Goal: Information Seeking & Learning: Learn about a topic

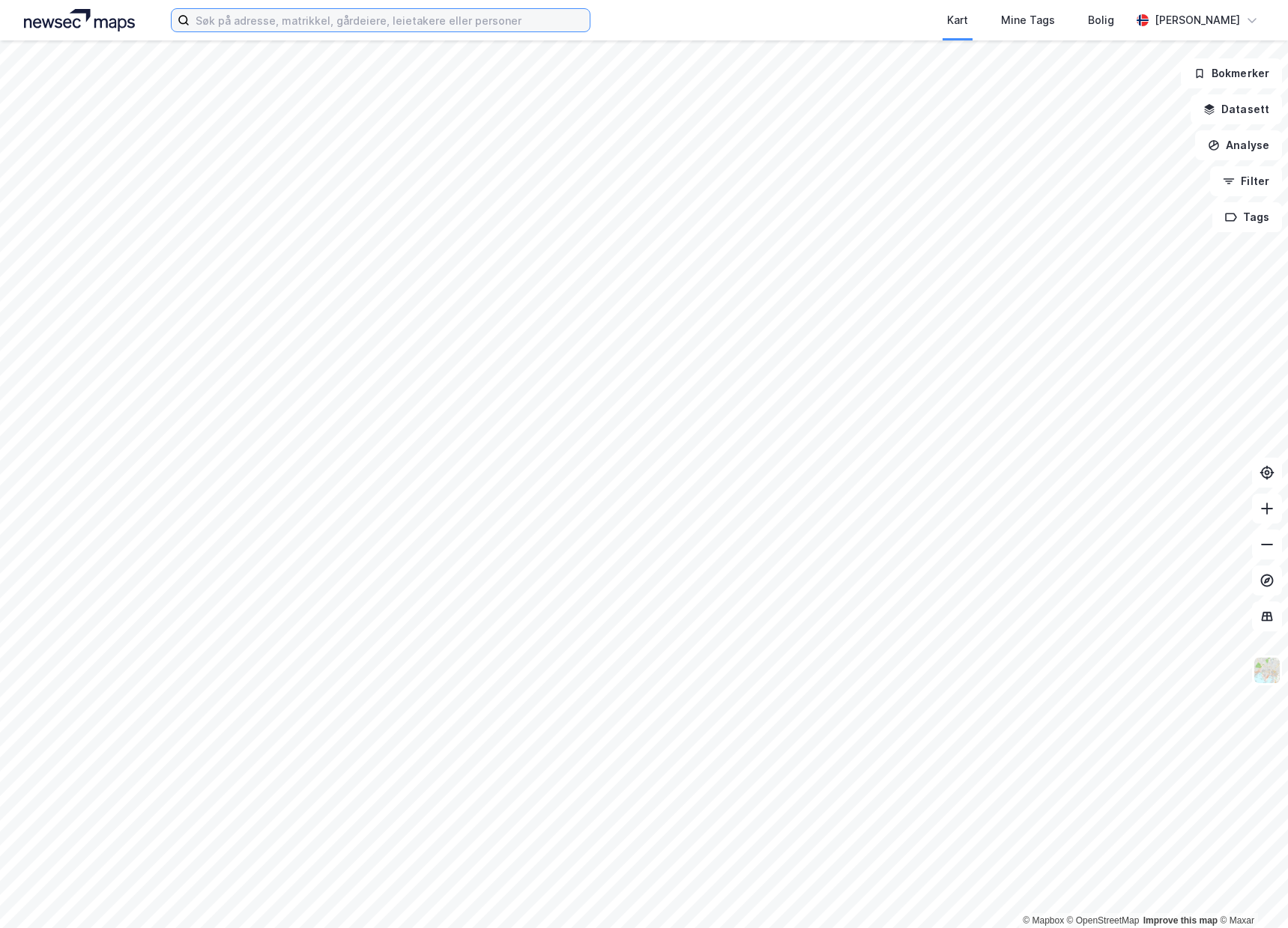
click at [303, 21] on input at bounding box center [390, 20] width 400 height 23
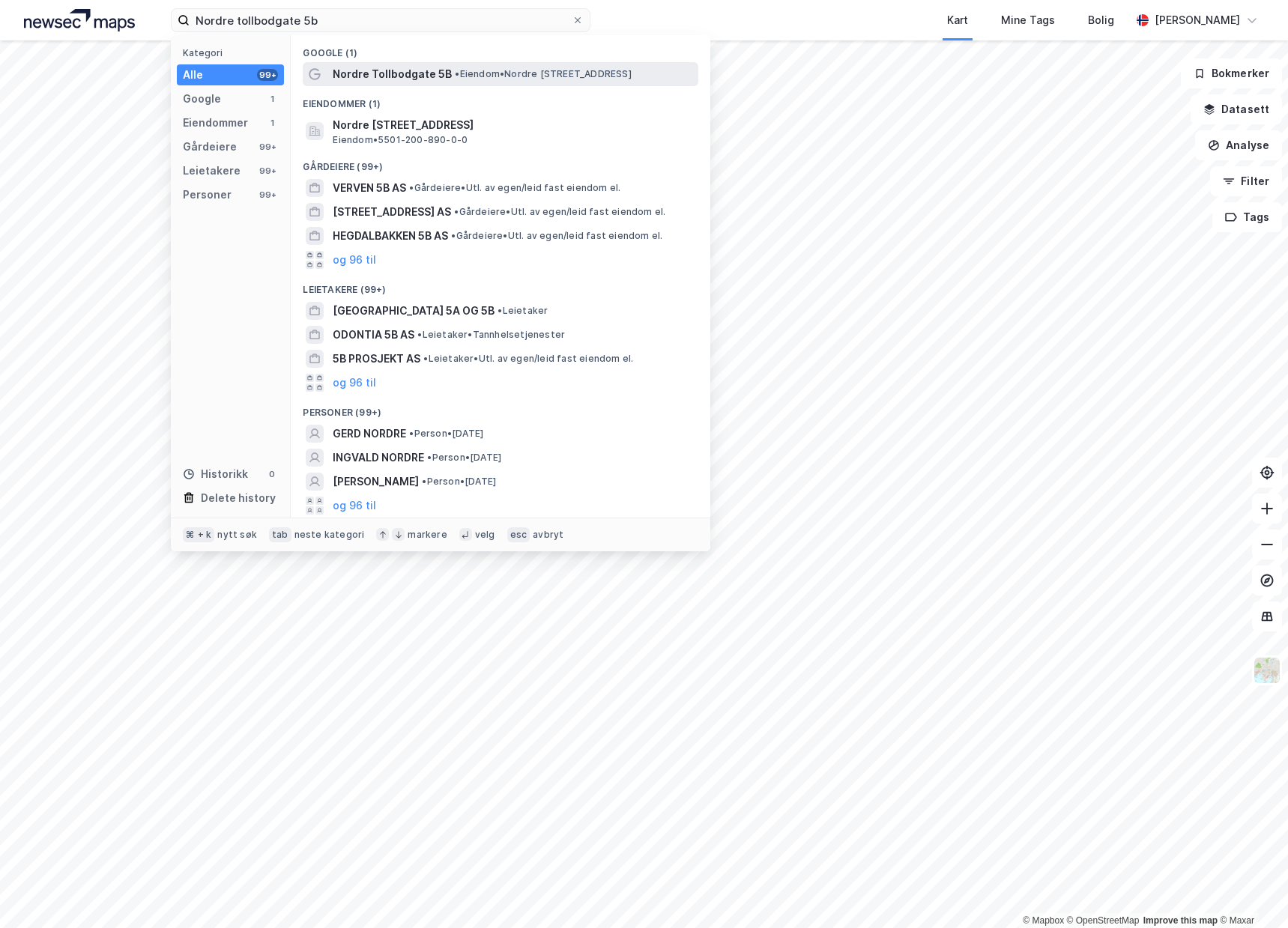
click at [448, 78] on div "Nordre Tollbodgate 5B • Eiendom • [STREET_ADDRESS]" at bounding box center [514, 74] width 363 height 18
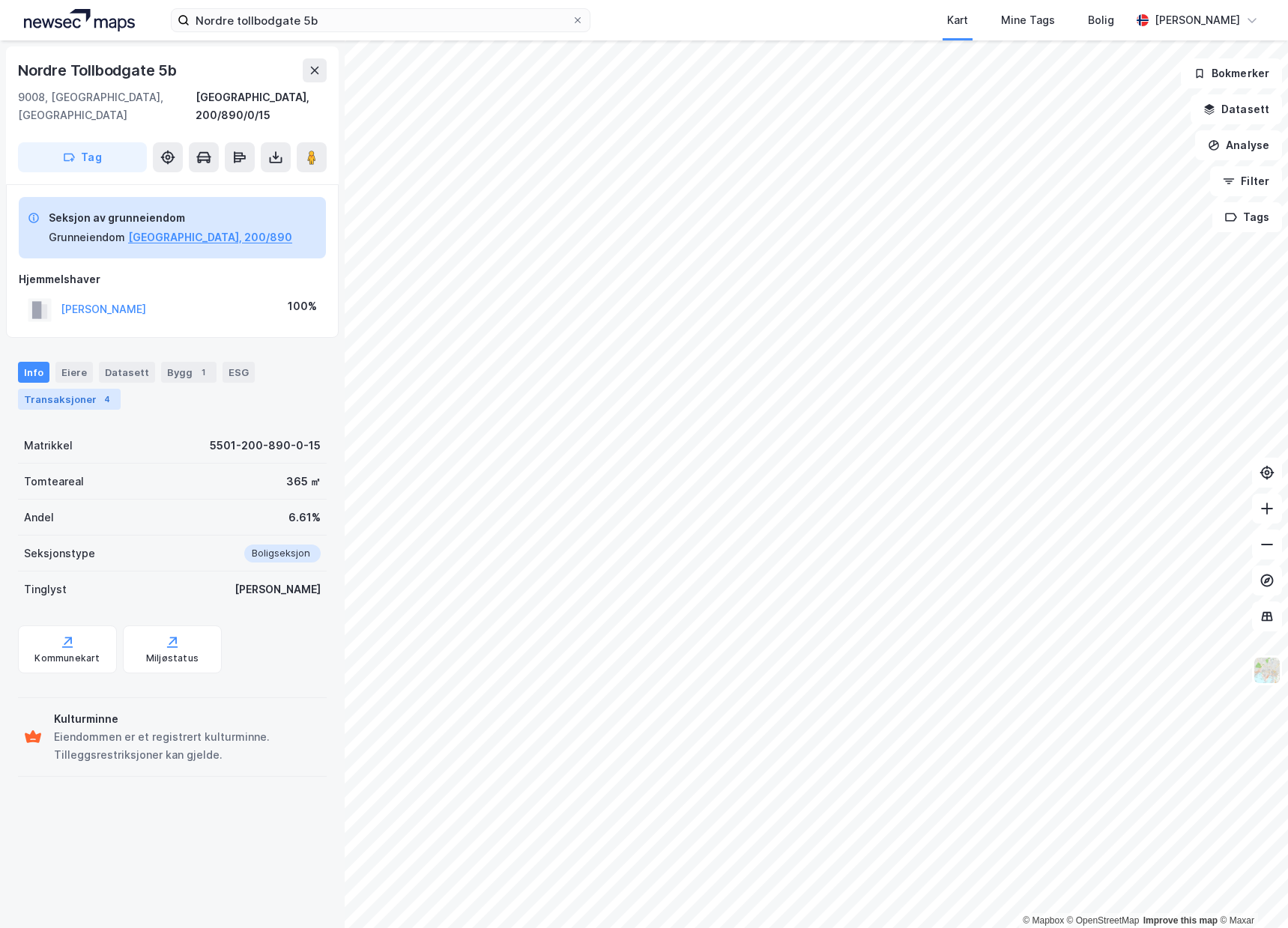
click at [74, 389] on div "Transaksjoner 4" at bounding box center [69, 399] width 103 height 21
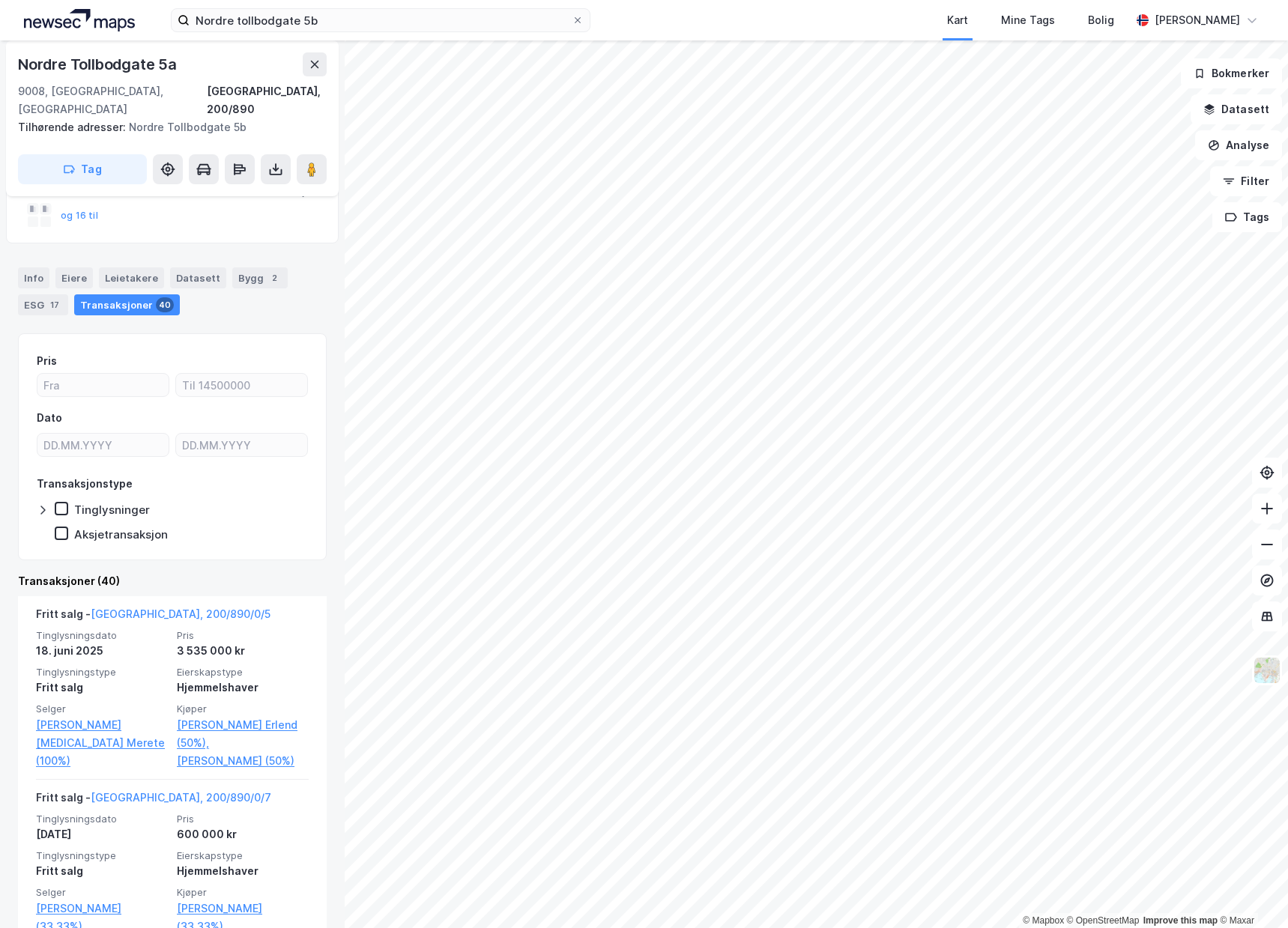
scroll to position [146, 0]
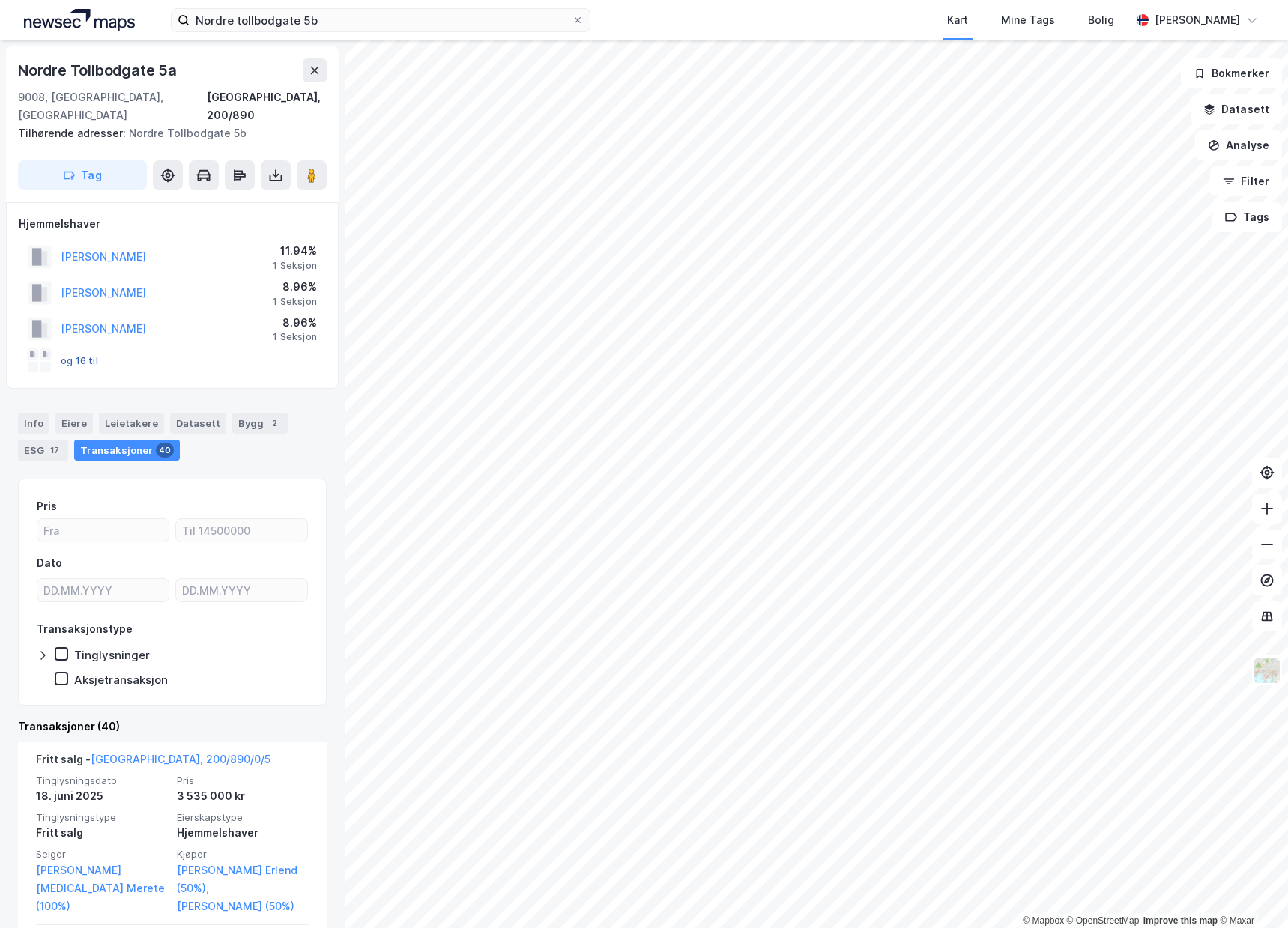
click at [0, 0] on button "og 16 til" at bounding box center [0, 0] width 0 height 0
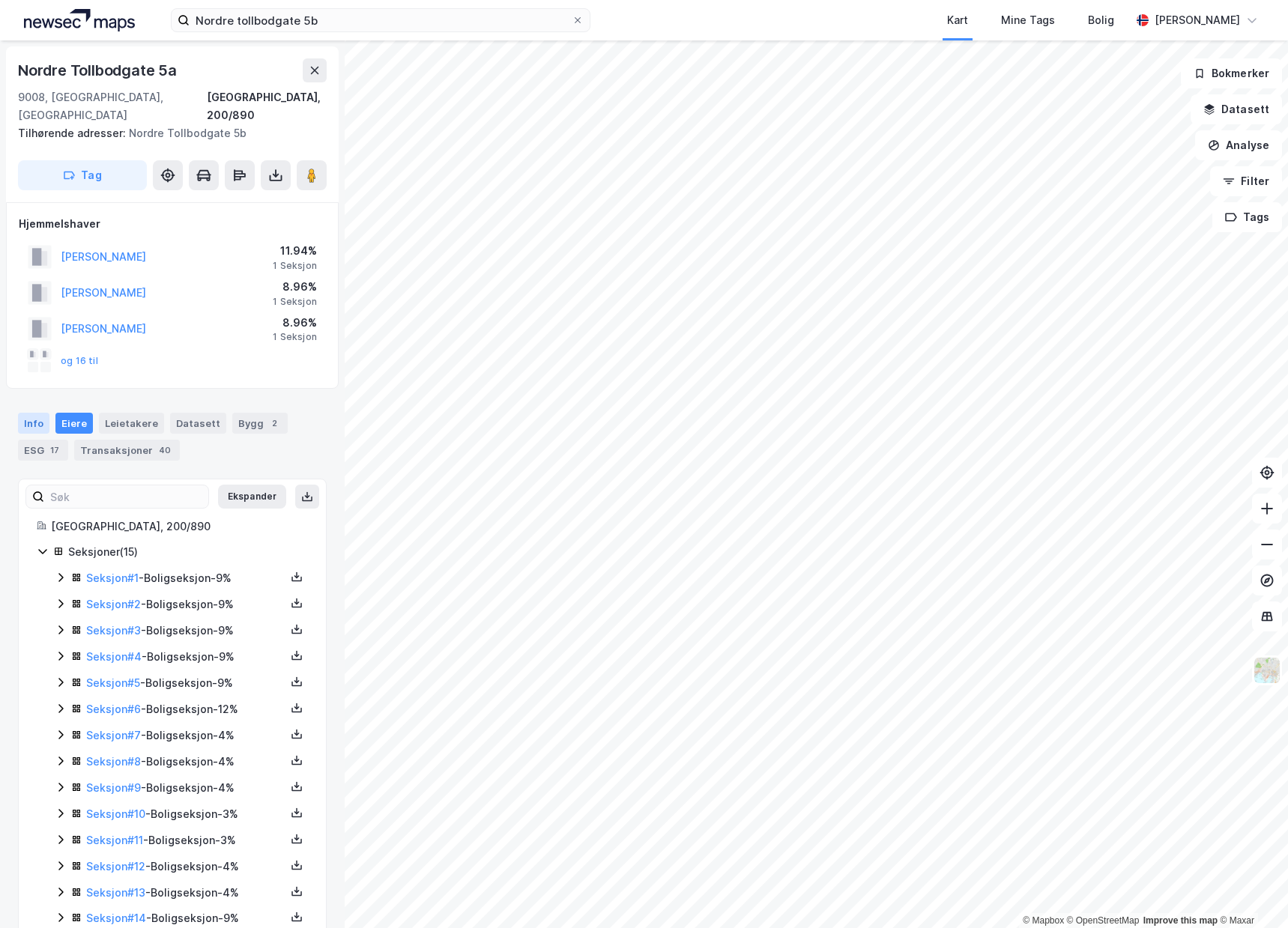
click at [41, 413] on div "Info" at bounding box center [33, 423] width 32 height 21
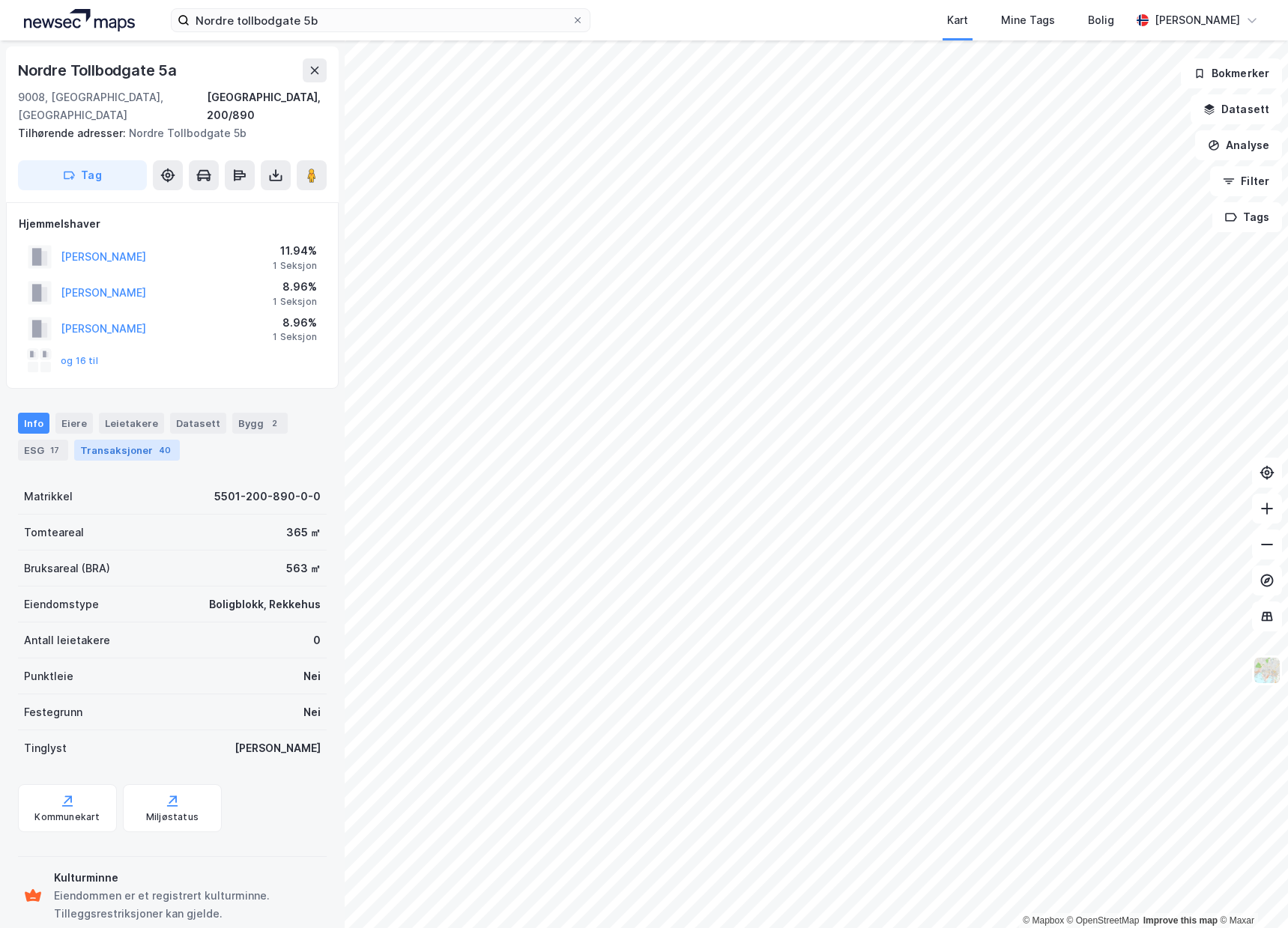
click at [90, 439] on div "Transaksjoner 40" at bounding box center [127, 450] width 105 height 21
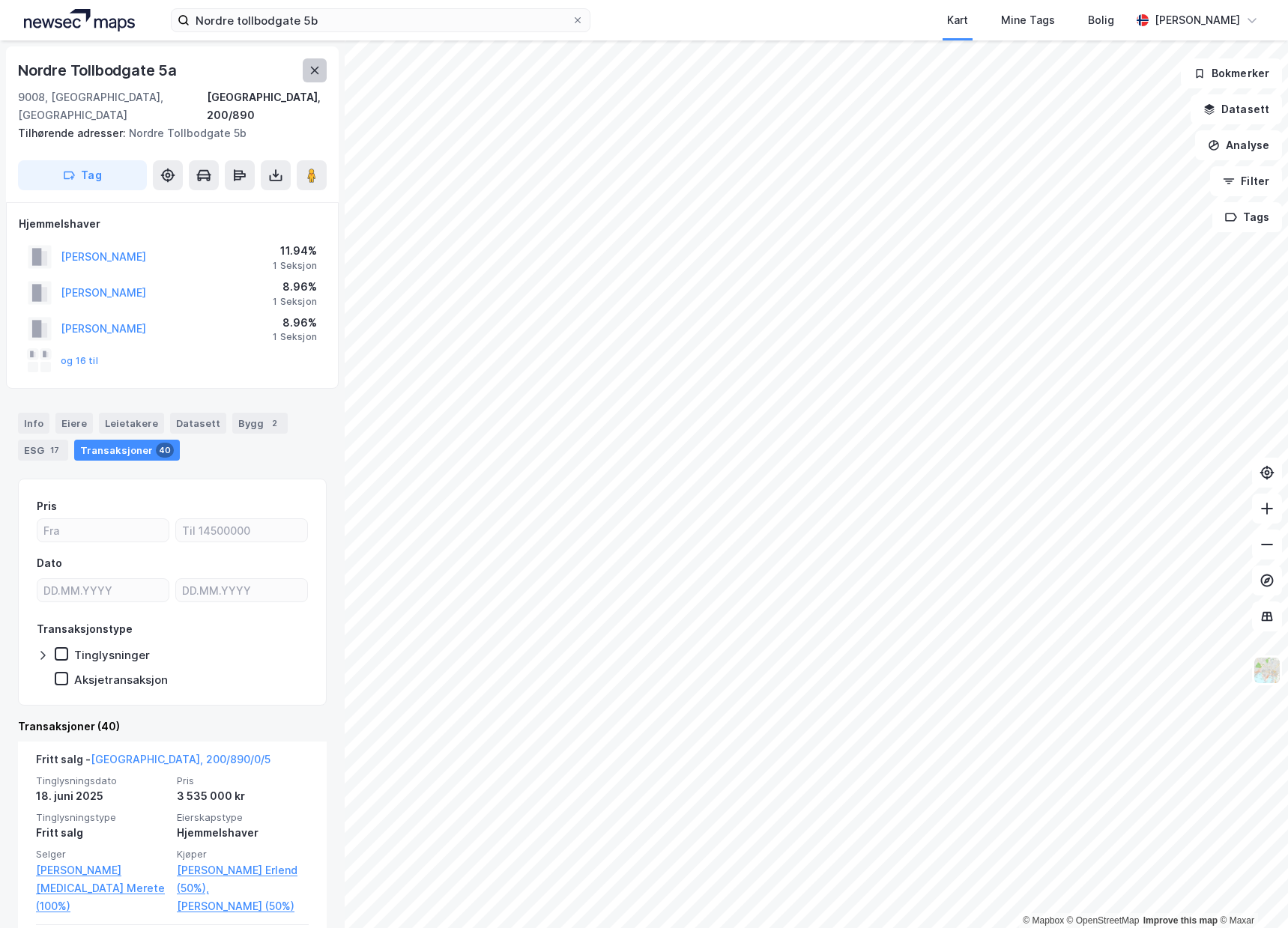
click at [323, 72] on button at bounding box center [314, 70] width 24 height 24
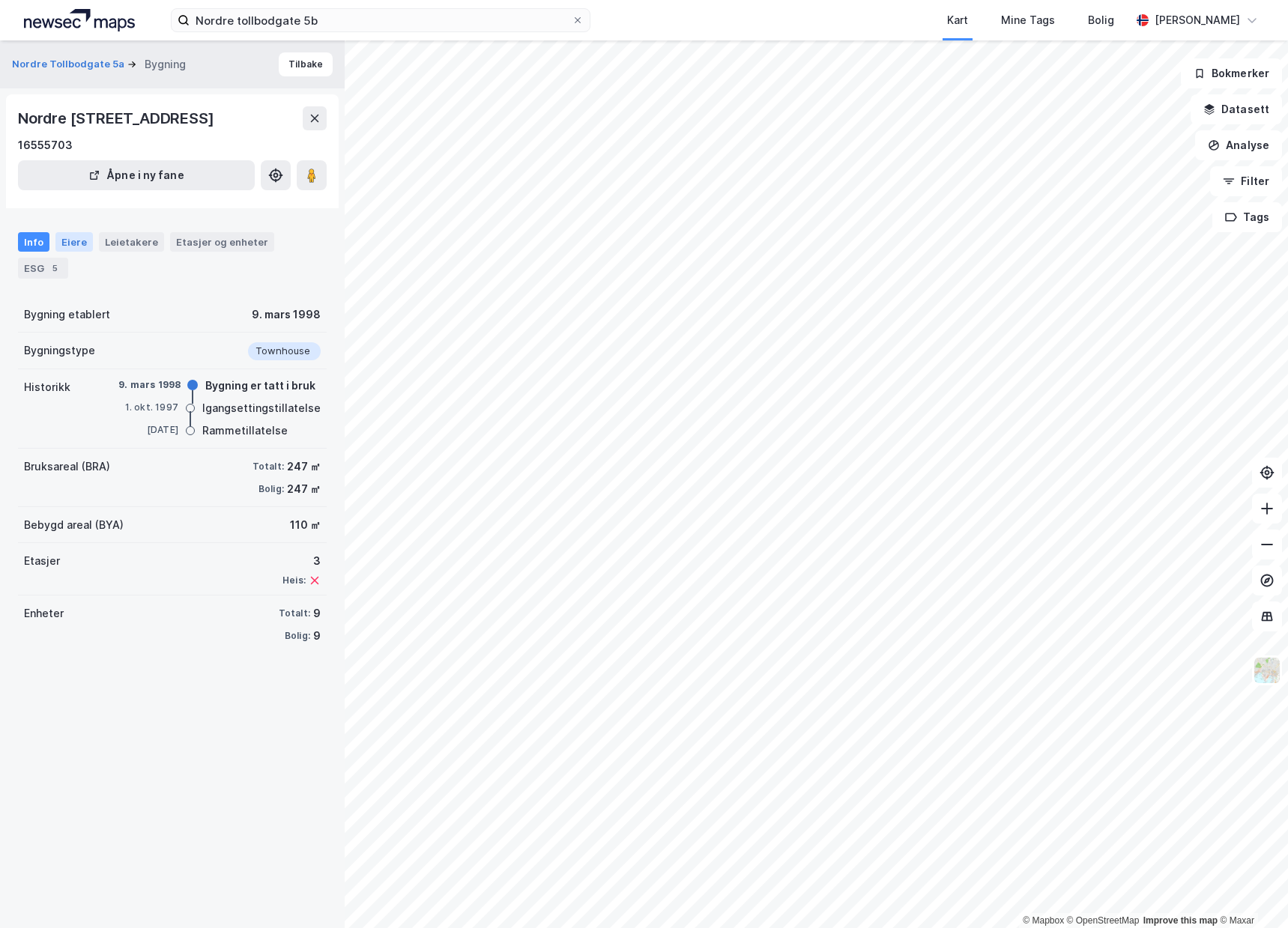
click at [75, 235] on div "Eiere" at bounding box center [74, 242] width 38 height 20
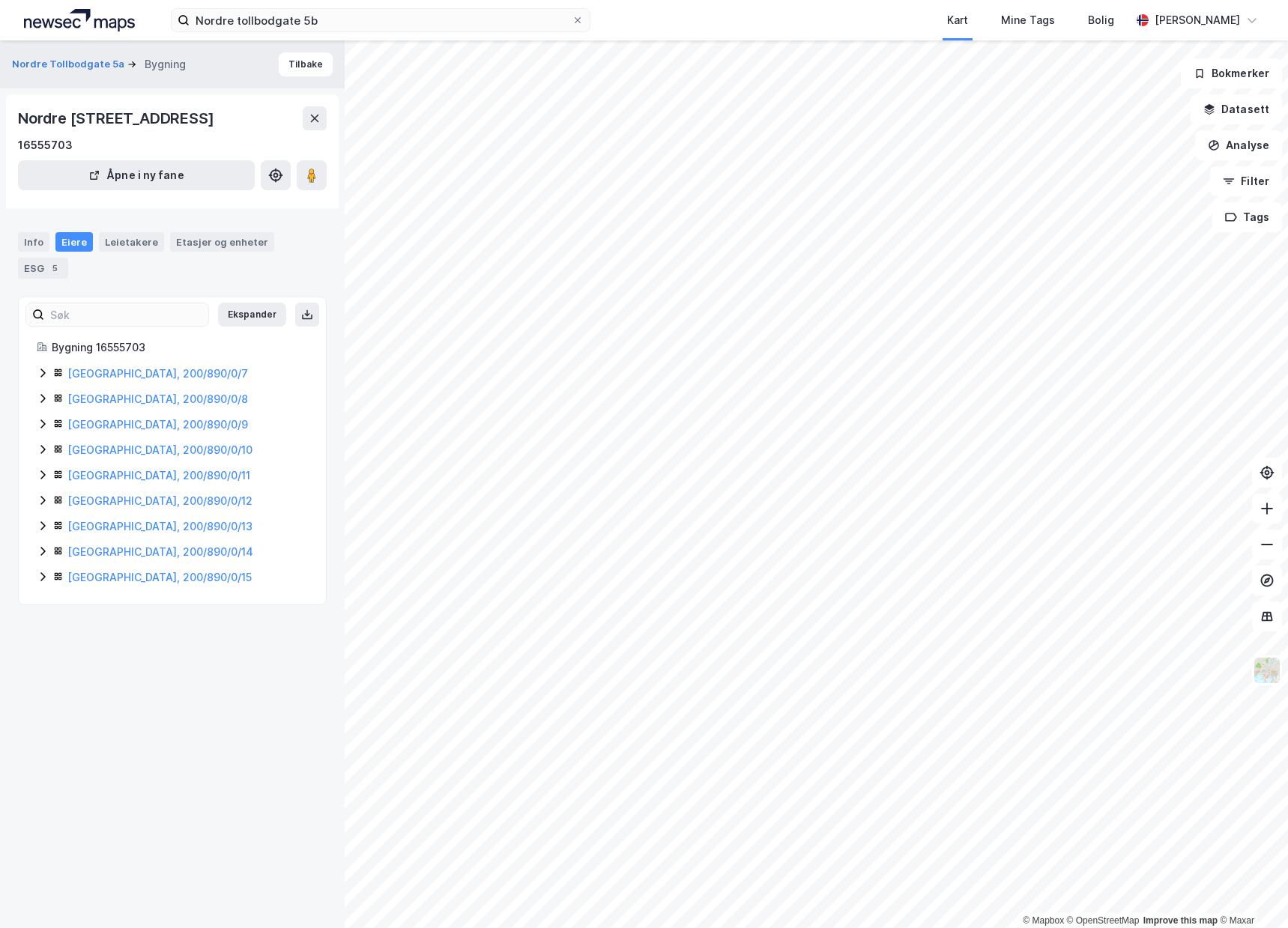
click at [47, 373] on icon at bounding box center [42, 373] width 12 height 12
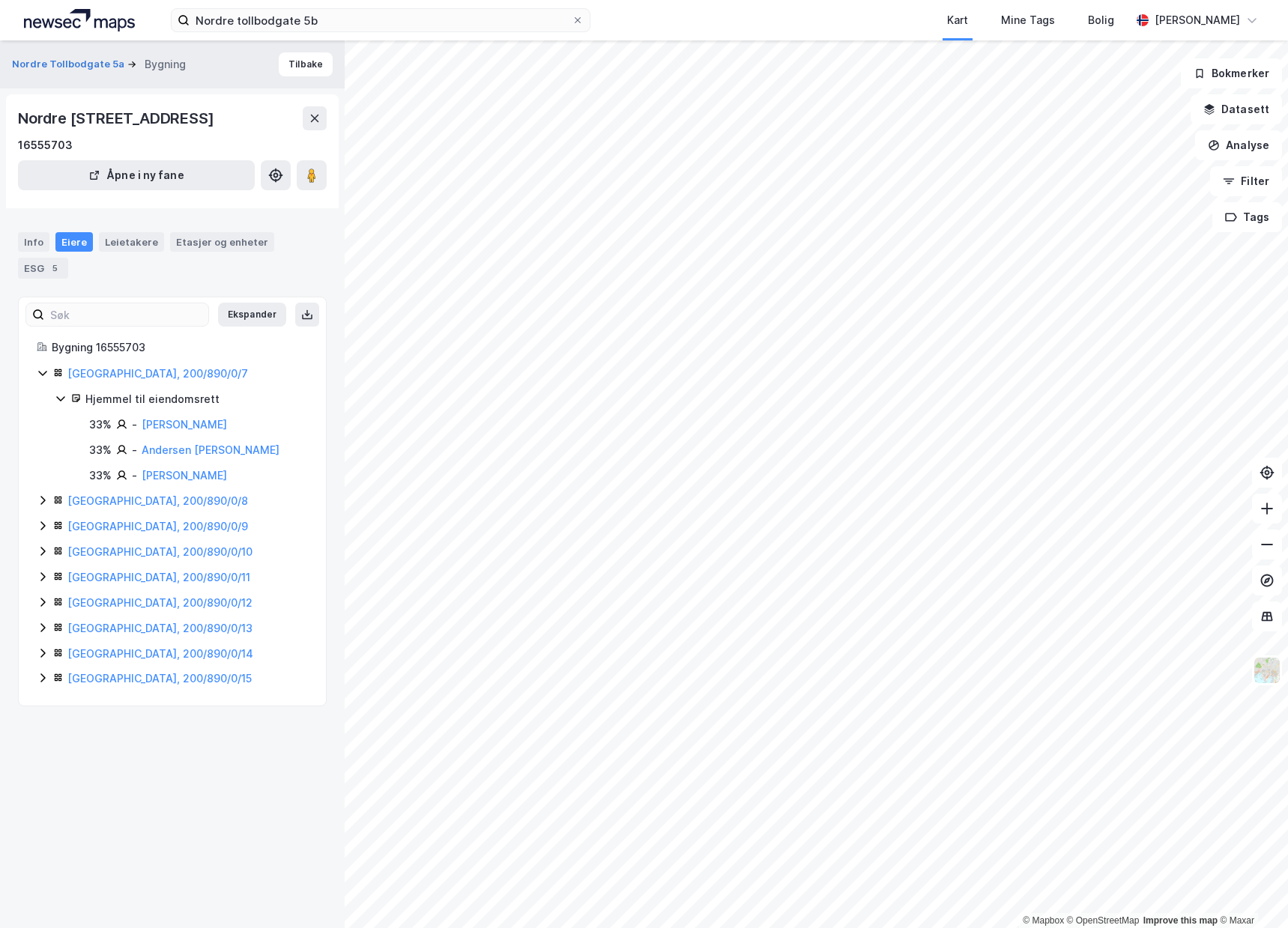
click at [41, 491] on div "[GEOGRAPHIC_DATA], 200/890/0/7 Hjemmel til eiendomsrett 33% - [PERSON_NAME] 33%…" at bounding box center [172, 526] width 271 height 323
click at [46, 502] on icon at bounding box center [42, 500] width 12 height 12
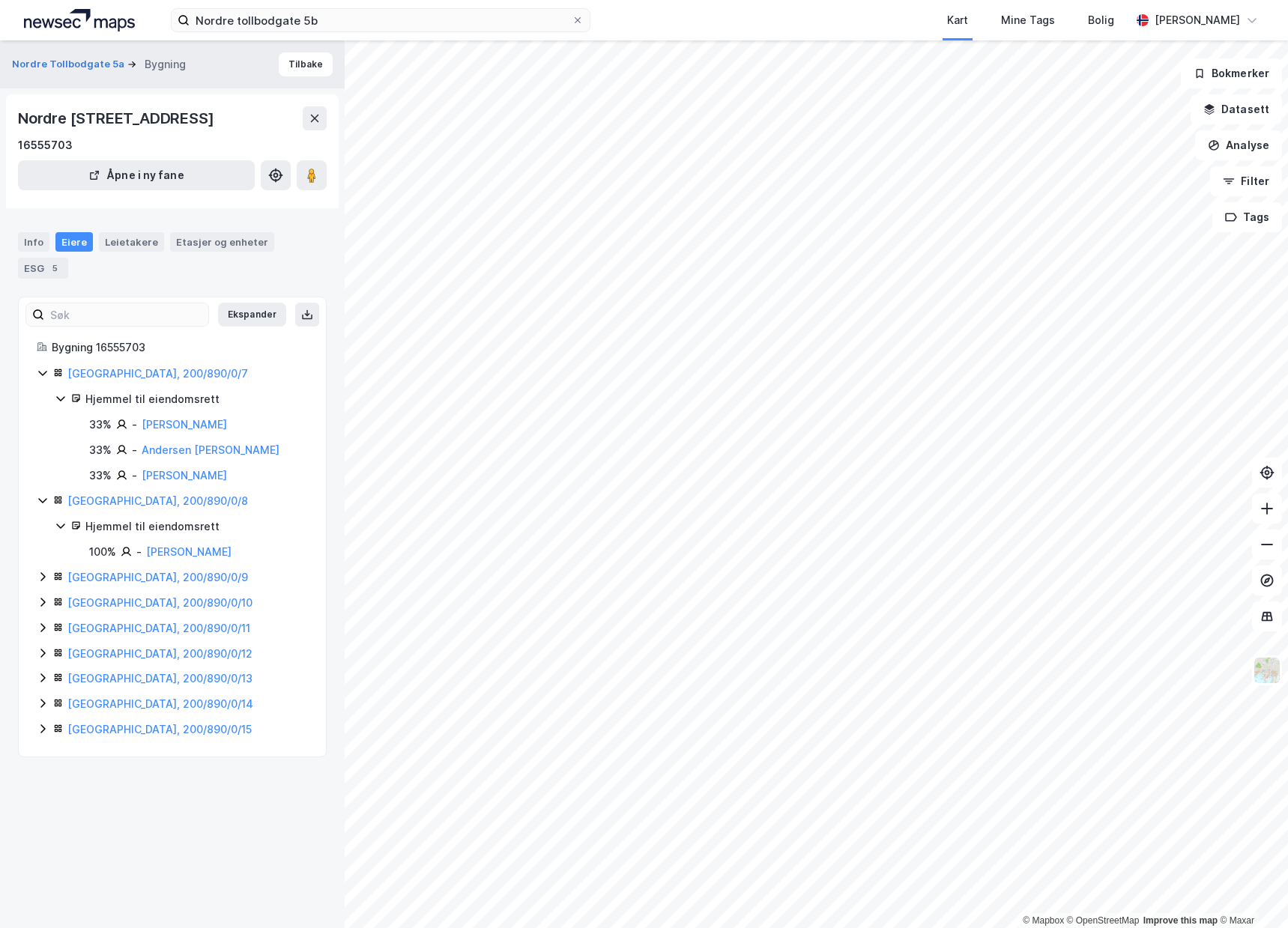
click at [39, 578] on icon at bounding box center [42, 577] width 12 height 12
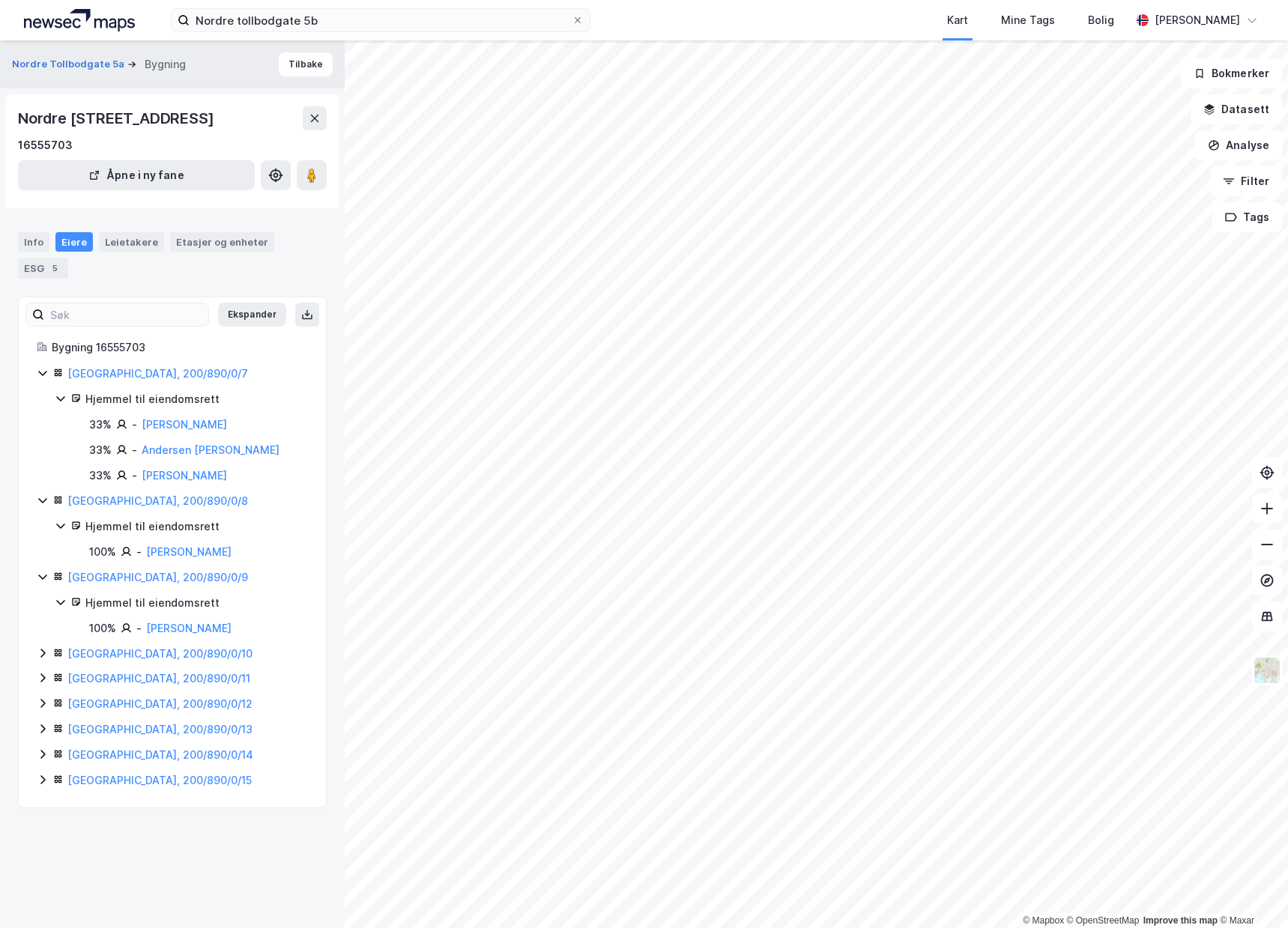
click at [39, 651] on icon at bounding box center [42, 653] width 12 height 12
click at [44, 729] on icon at bounding box center [42, 729] width 12 height 12
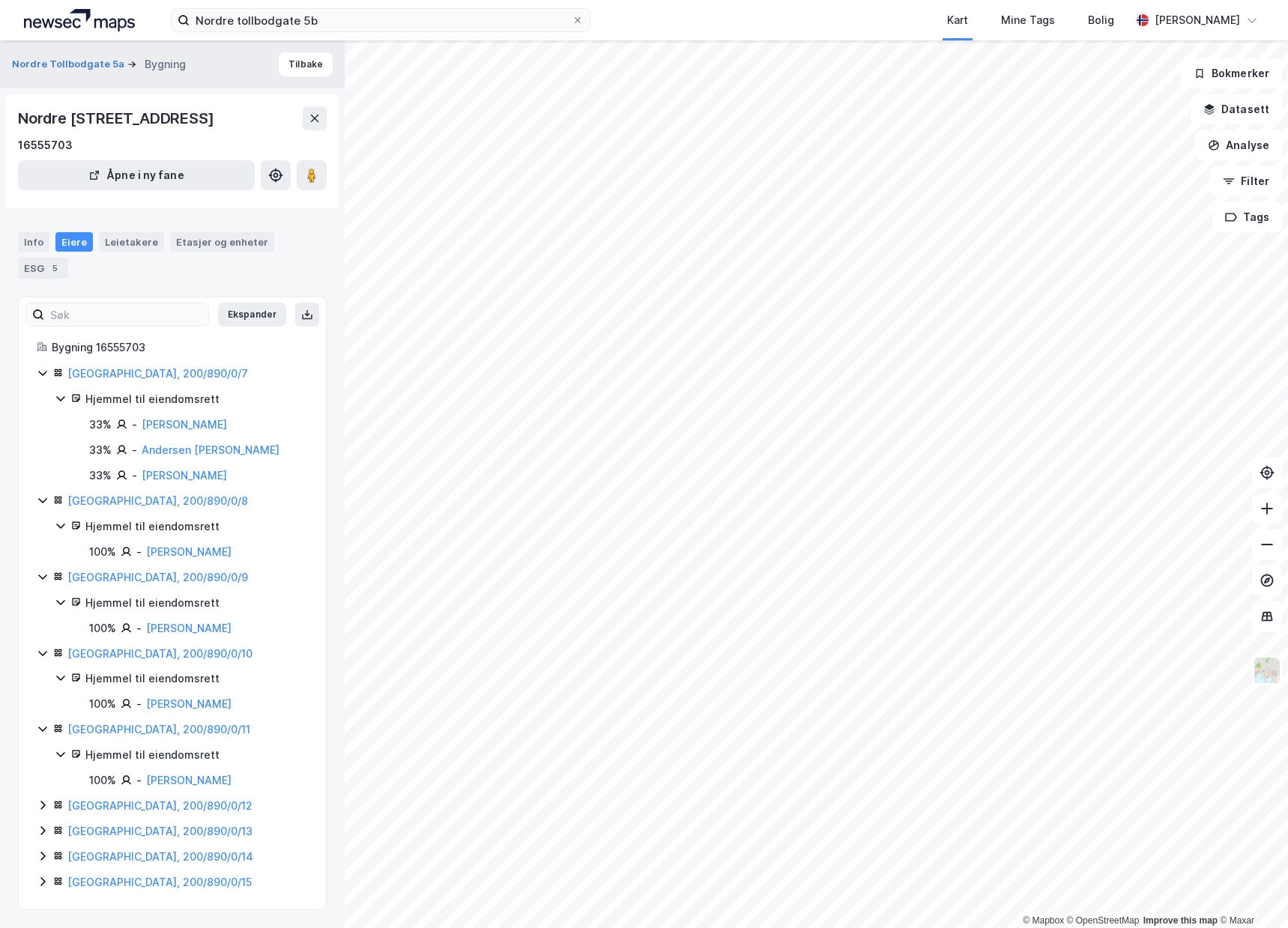
click at [47, 810] on icon at bounding box center [42, 805] width 12 height 12
click at [46, 807] on icon at bounding box center [42, 805] width 12 height 12
click at [50, 806] on div "[GEOGRAPHIC_DATA], 200/890/0/12" at bounding box center [172, 806] width 271 height 18
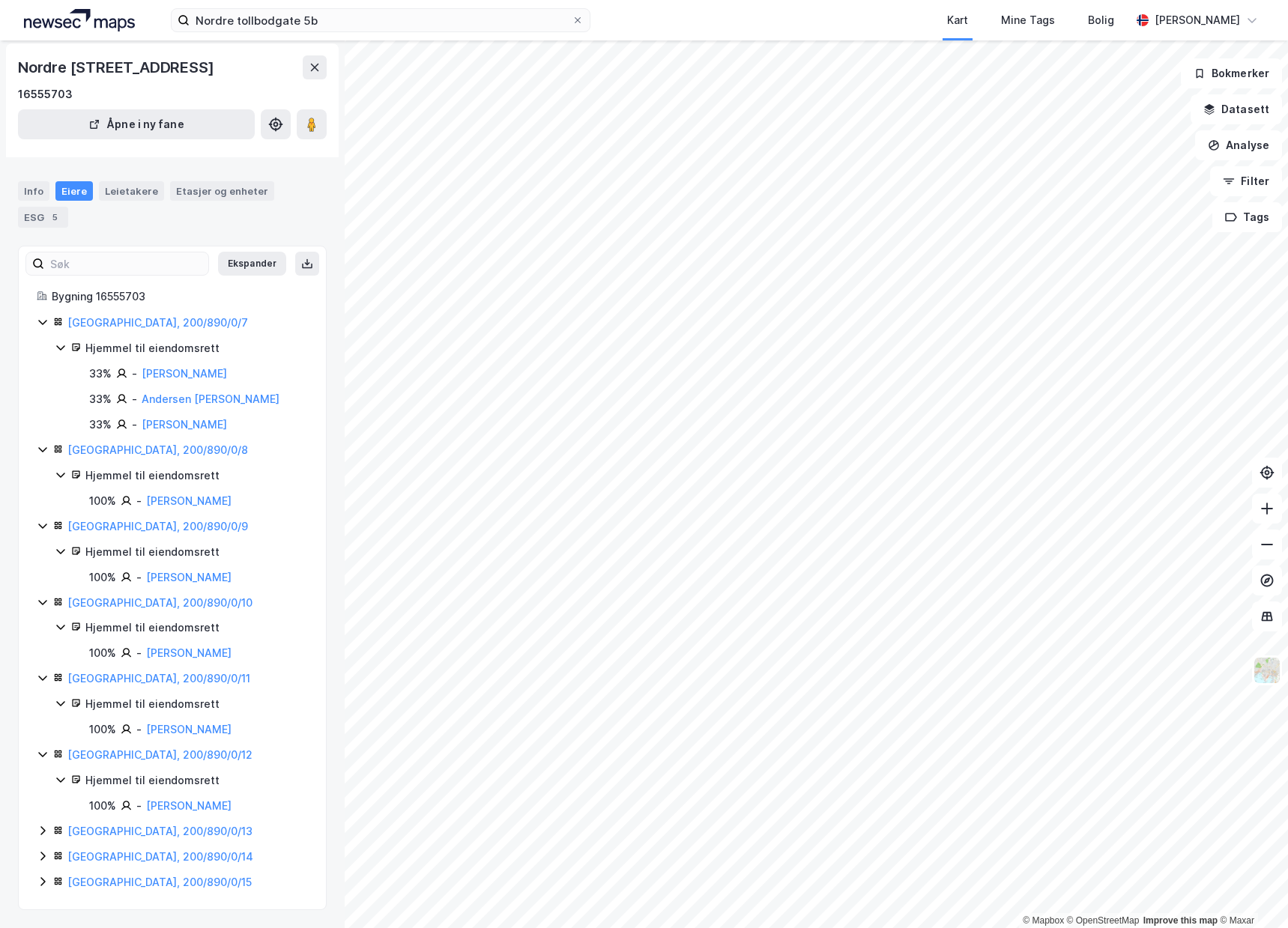
click at [45, 828] on icon at bounding box center [42, 831] width 12 height 12
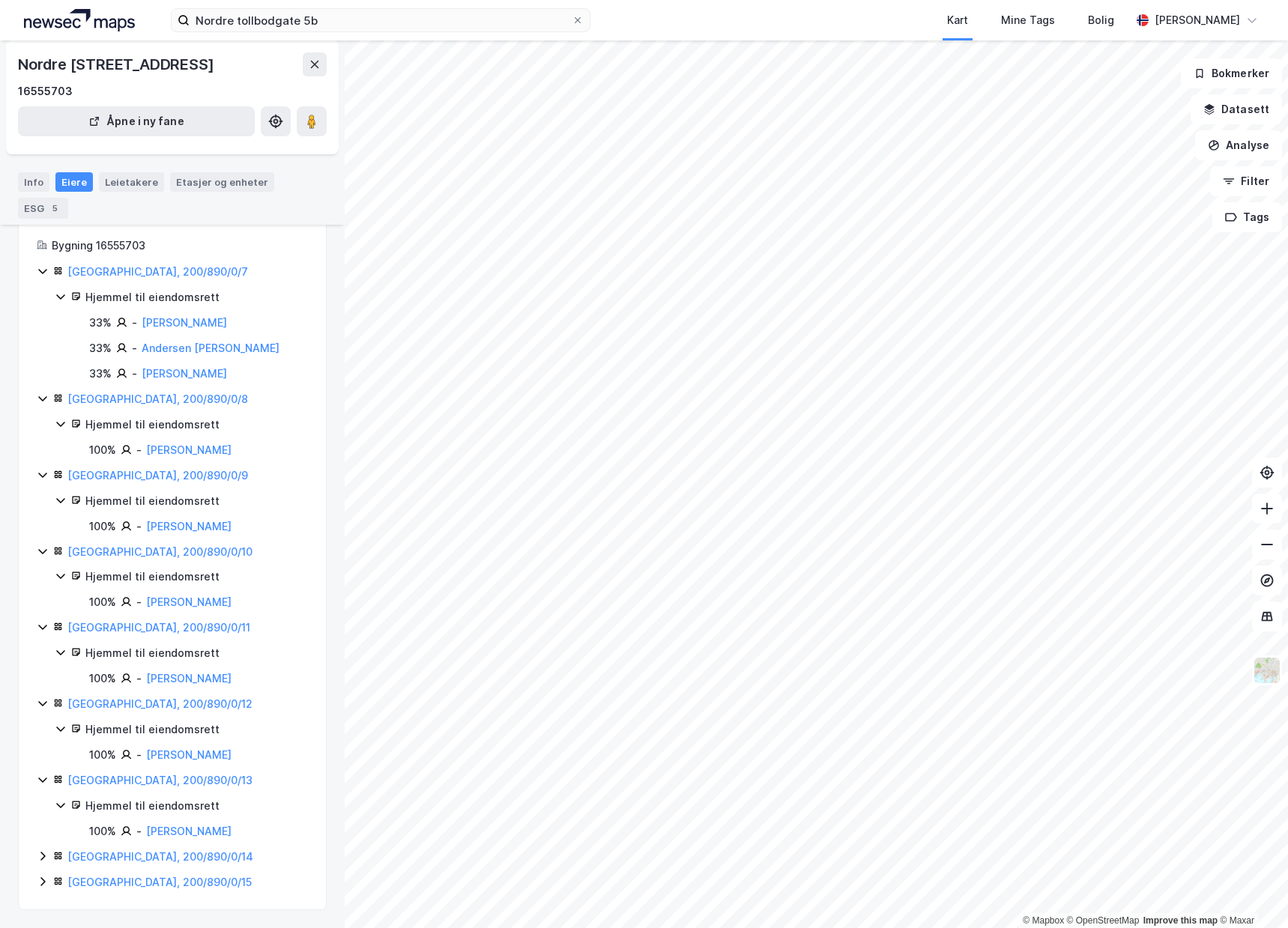
click at [39, 863] on div "[GEOGRAPHIC_DATA], 200/890/0/14" at bounding box center [172, 857] width 271 height 18
click at [47, 854] on icon at bounding box center [42, 856] width 12 height 12
click at [43, 855] on icon at bounding box center [42, 856] width 12 height 12
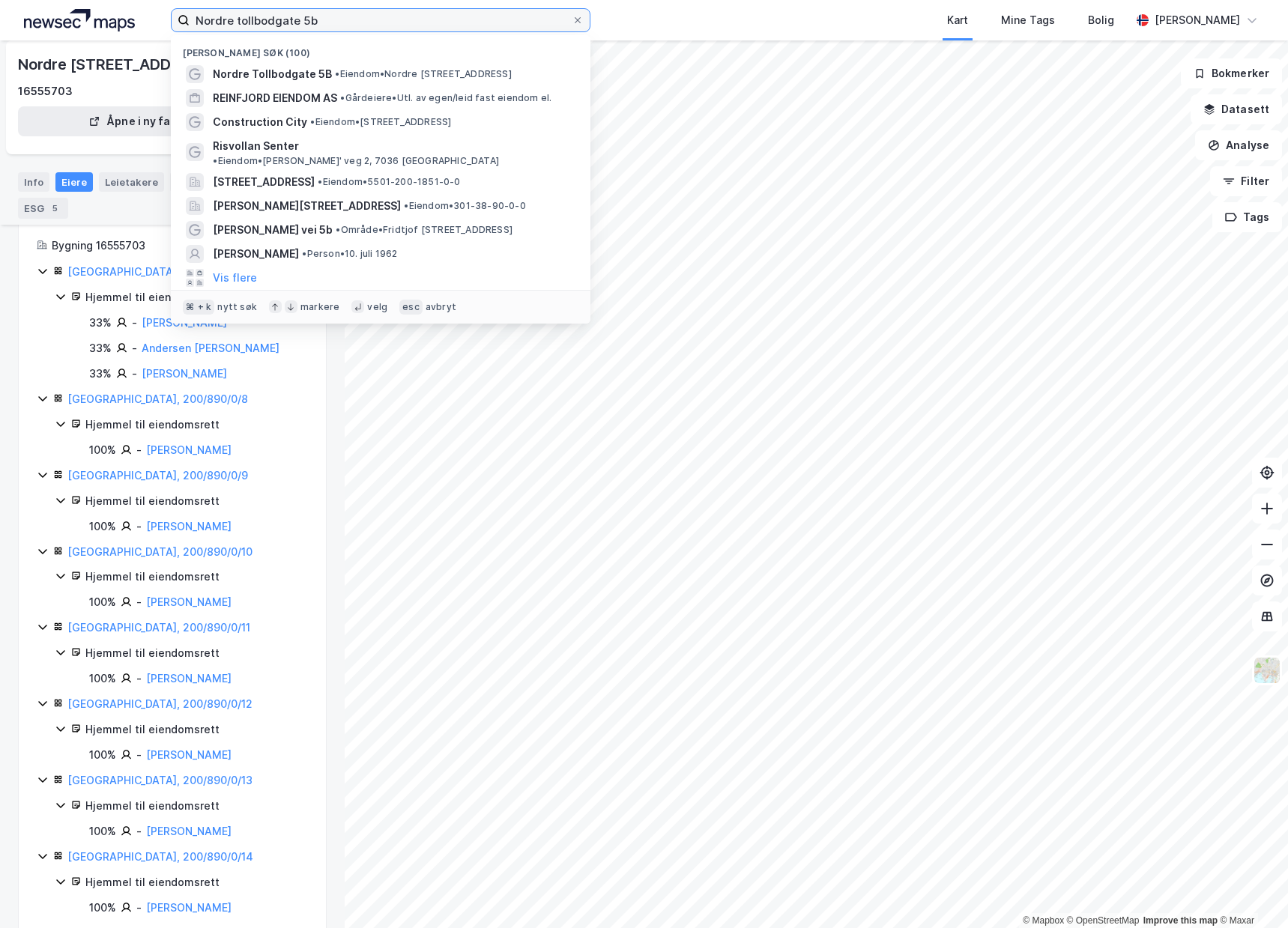
drag, startPoint x: 342, startPoint y: 27, endPoint x: 133, endPoint y: 22, distance: 209.1
click at [136, 21] on div "Nordre tollbodgate 5b Nylige søk (100) Nordre Tollbodgate 5B • Eiendom • [STREE…" at bounding box center [644, 20] width 1288 height 41
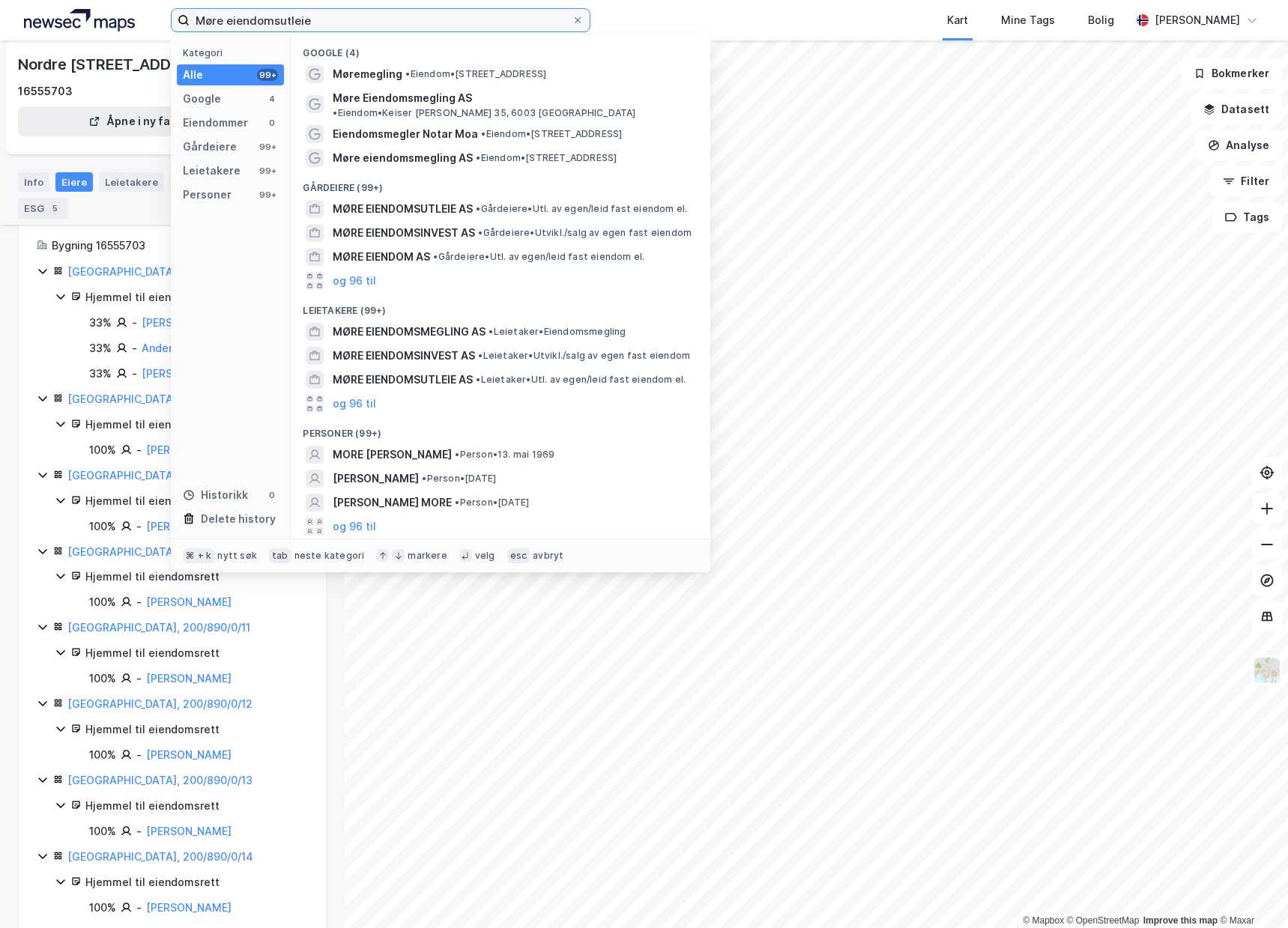
type input "Møre eiendomsutleie"
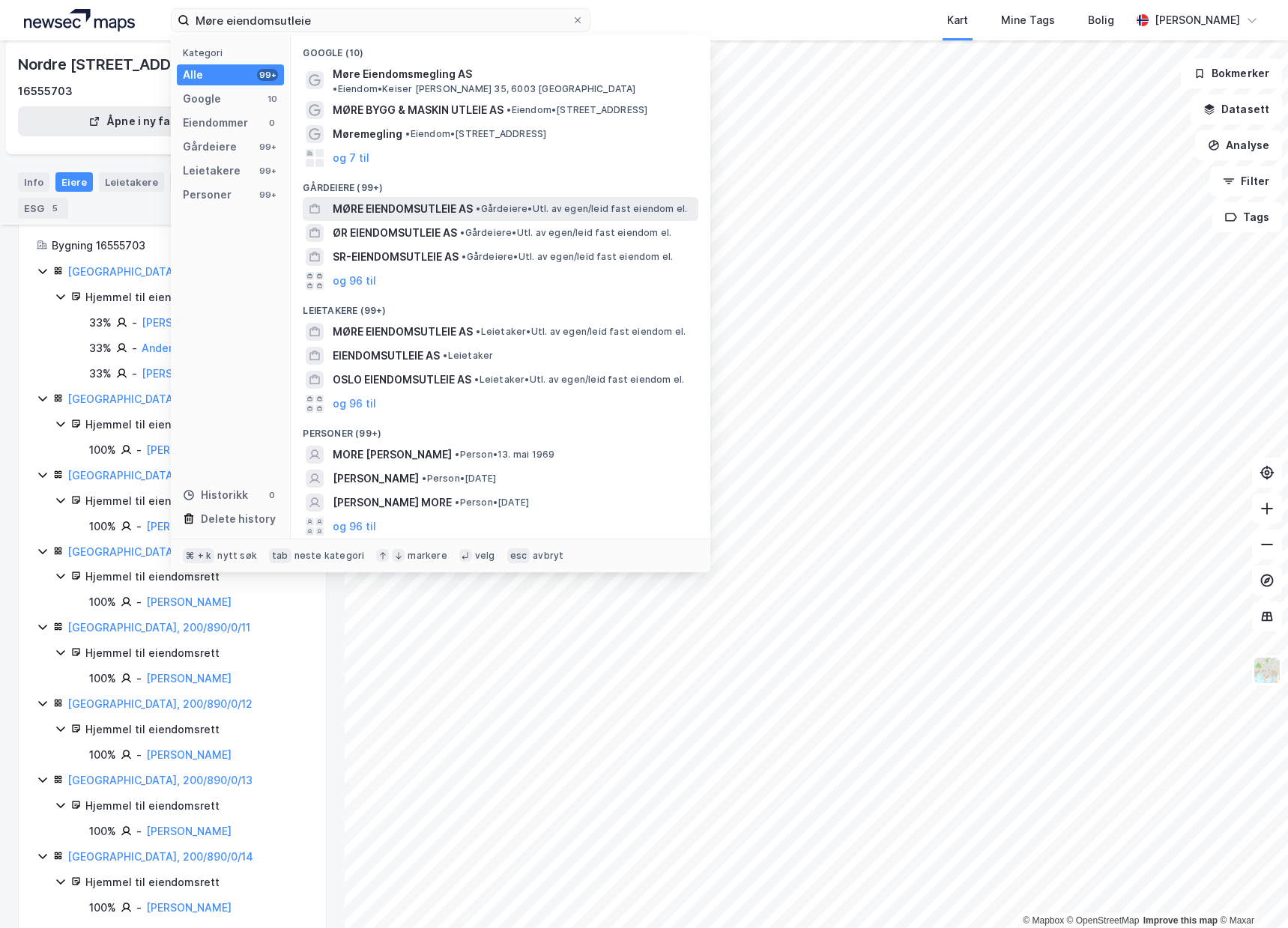
click at [634, 203] on span "• Gårdeiere • Utl. av egen/leid fast eiendom el." at bounding box center [581, 209] width 212 height 12
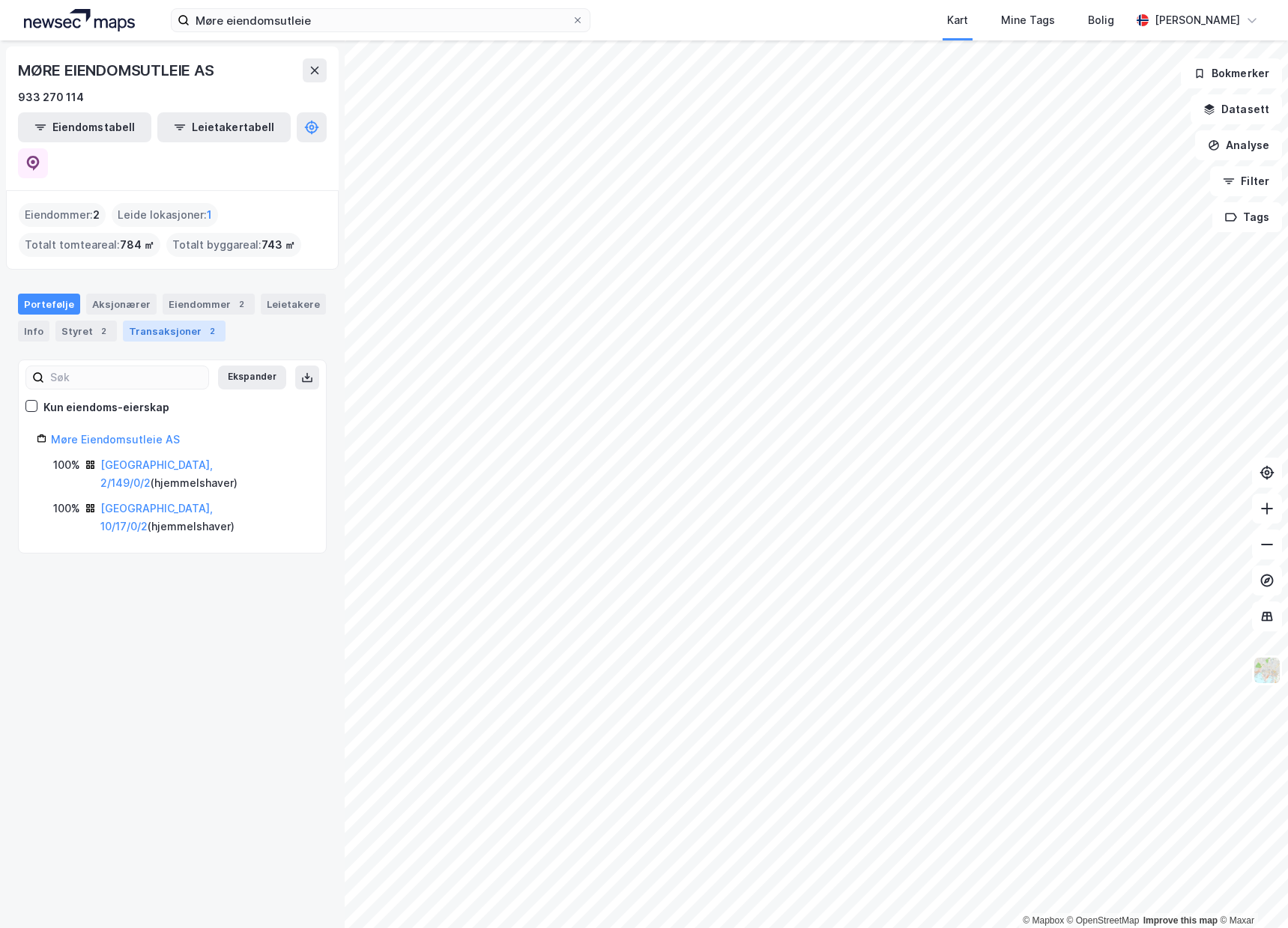
click at [152, 321] on div "Transaksjoner 2" at bounding box center [174, 332] width 103 height 21
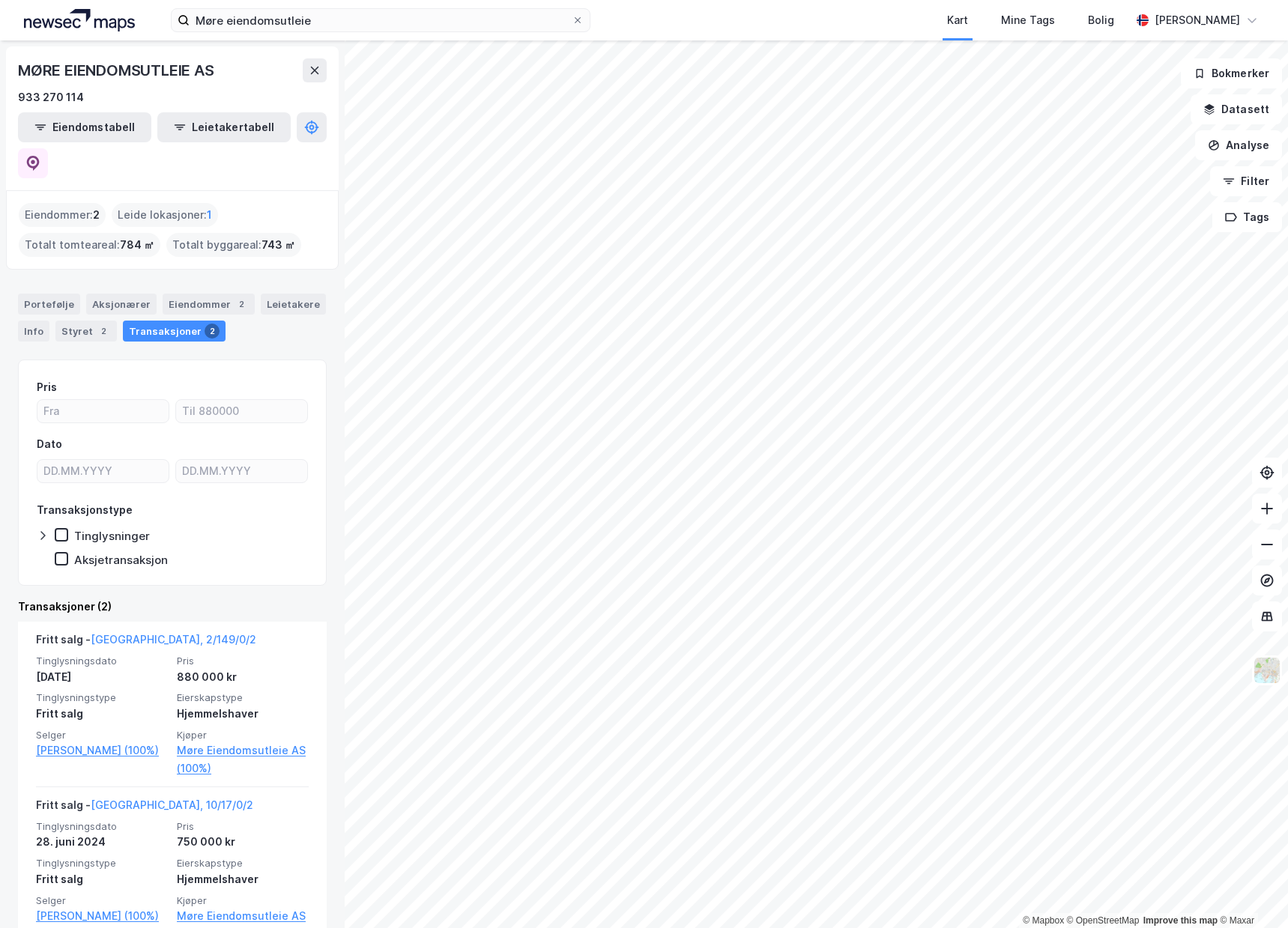
click at [185, 294] on div "Portefølje Aksjonærer Eiendommer 2 Leietakere Info Styret 2 Transaksjoner 2" at bounding box center [172, 318] width 309 height 48
click at [182, 294] on div "Eiendommer 2" at bounding box center [208, 305] width 92 height 21
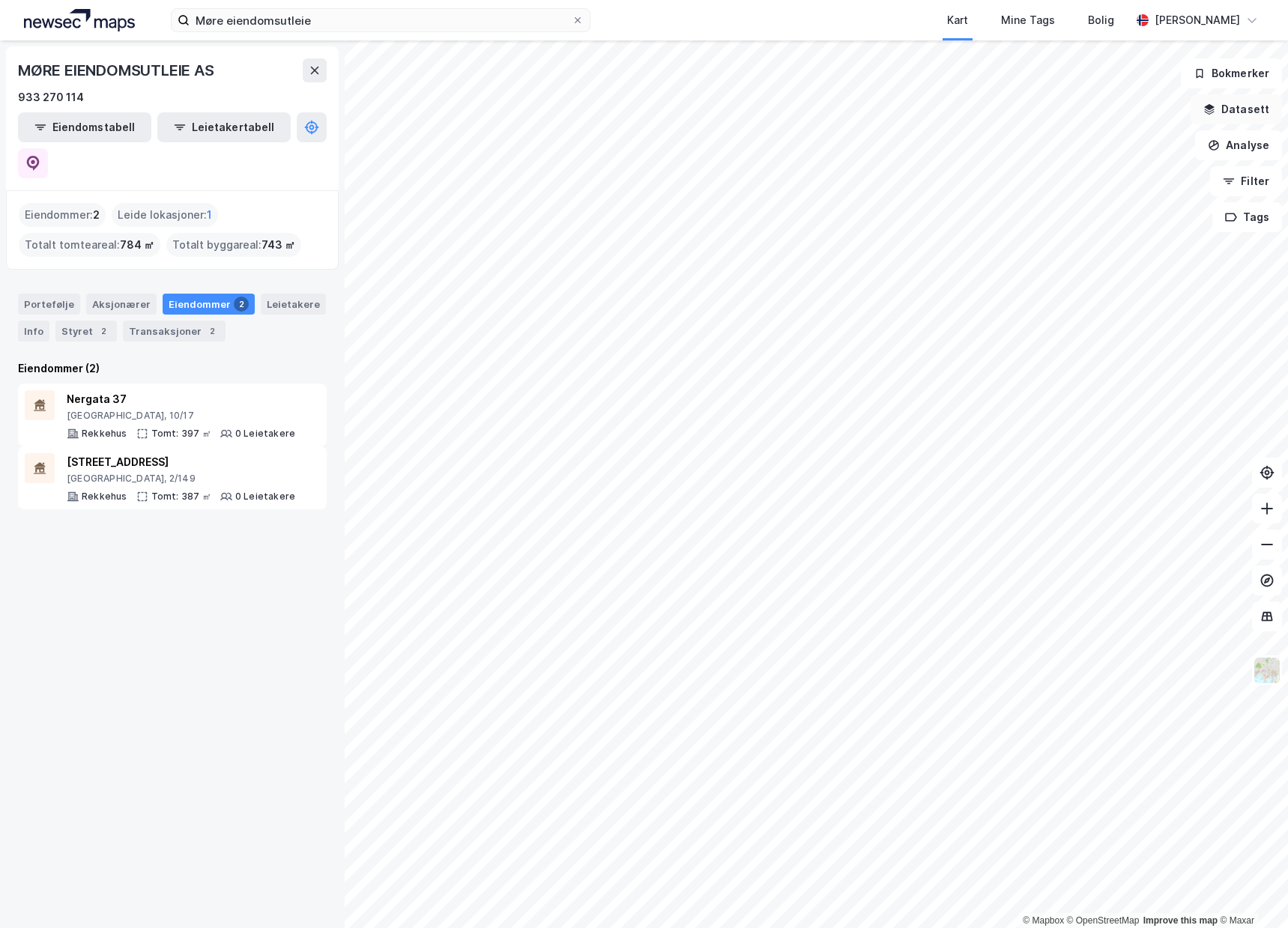
click at [1250, 109] on button "Datasett" at bounding box center [1236, 109] width 91 height 30
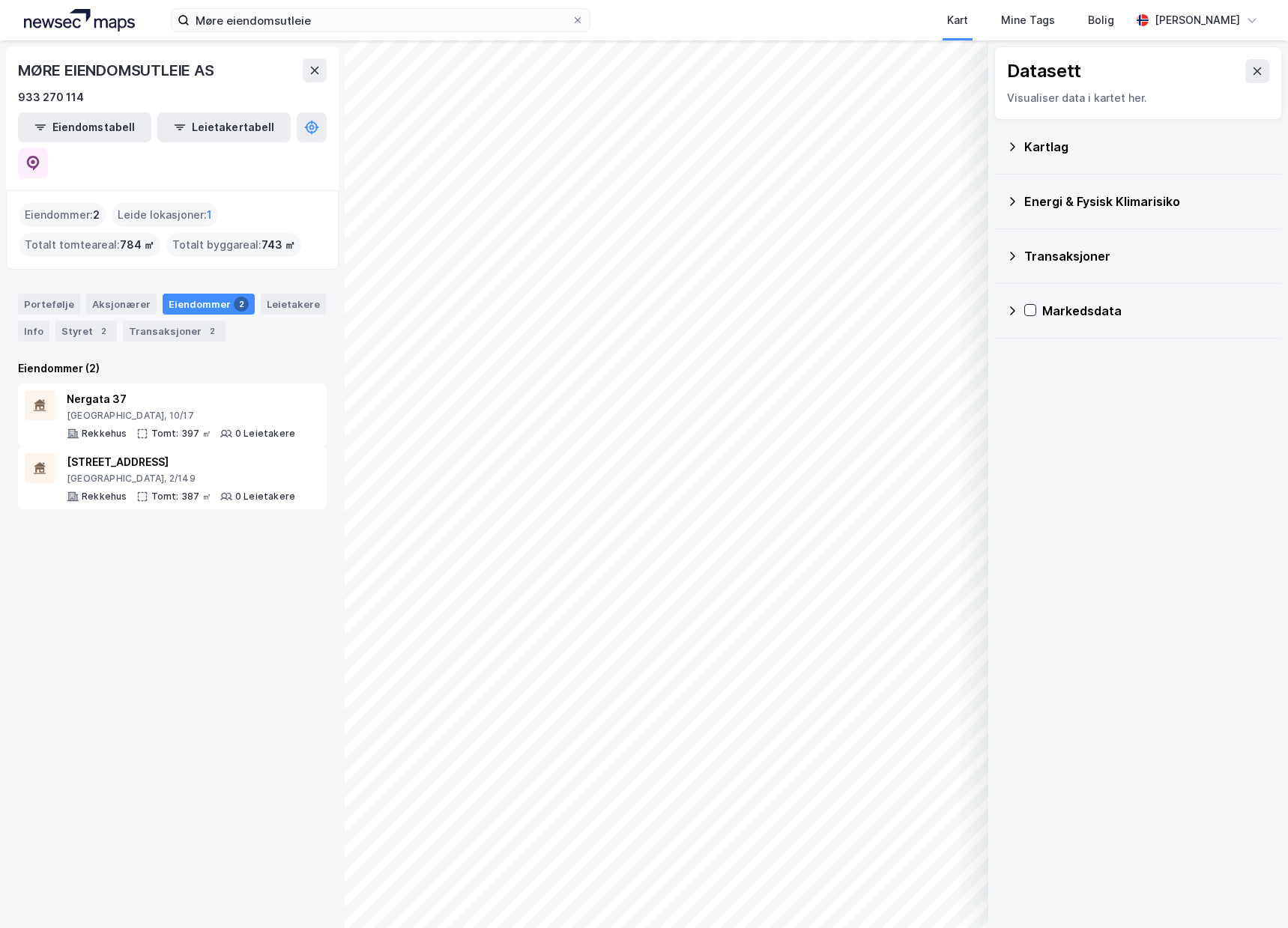
click at [1255, 86] on div "Datasett Visualiser data i kartet her." at bounding box center [1138, 83] width 287 height 74
click at [1253, 79] on button at bounding box center [1256, 70] width 24 height 24
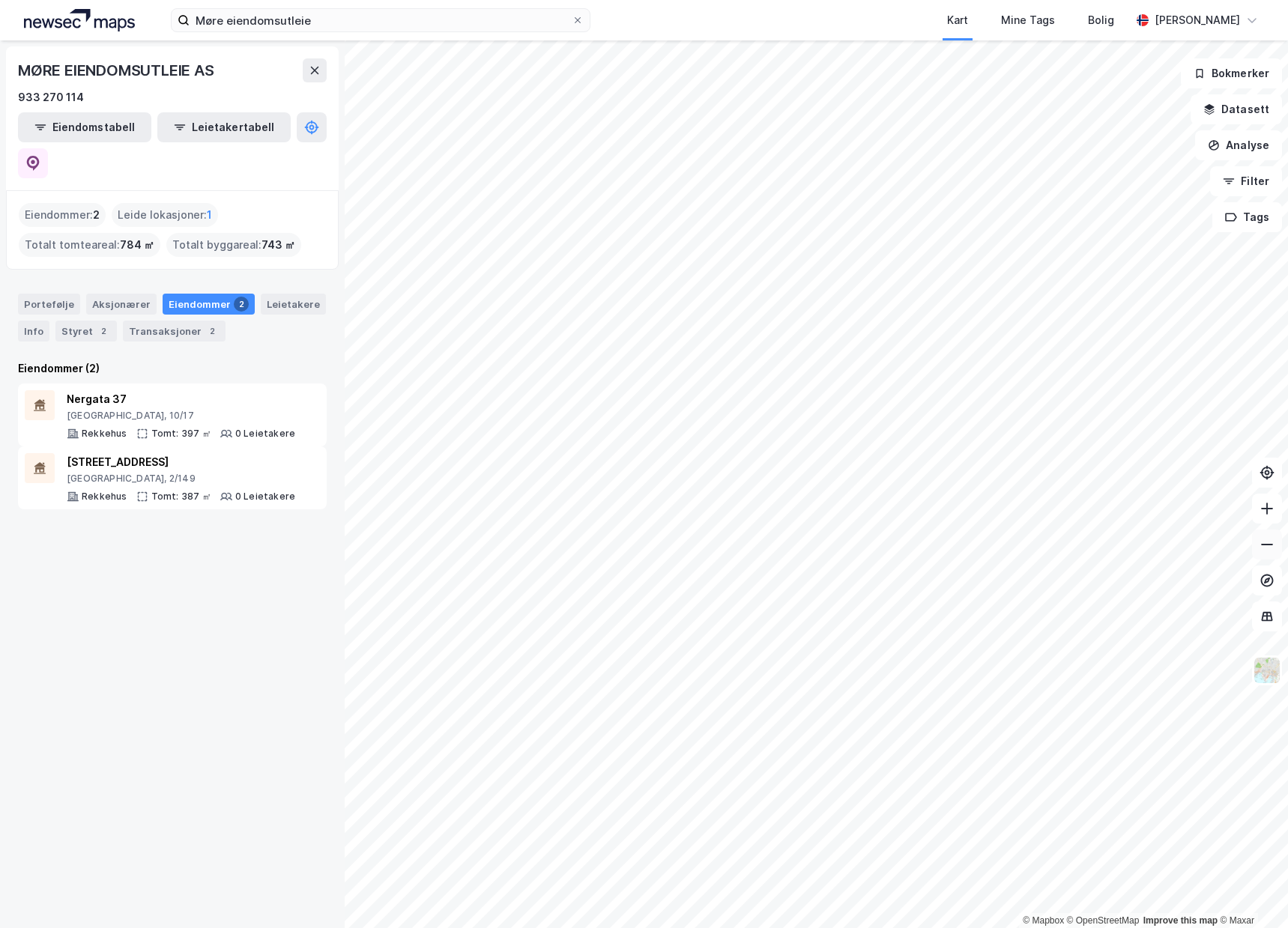
click at [1271, 548] on icon at bounding box center [1267, 545] width 15 height 15
click at [1271, 549] on icon at bounding box center [1267, 545] width 15 height 15
click at [1271, 515] on icon at bounding box center [1267, 509] width 15 height 15
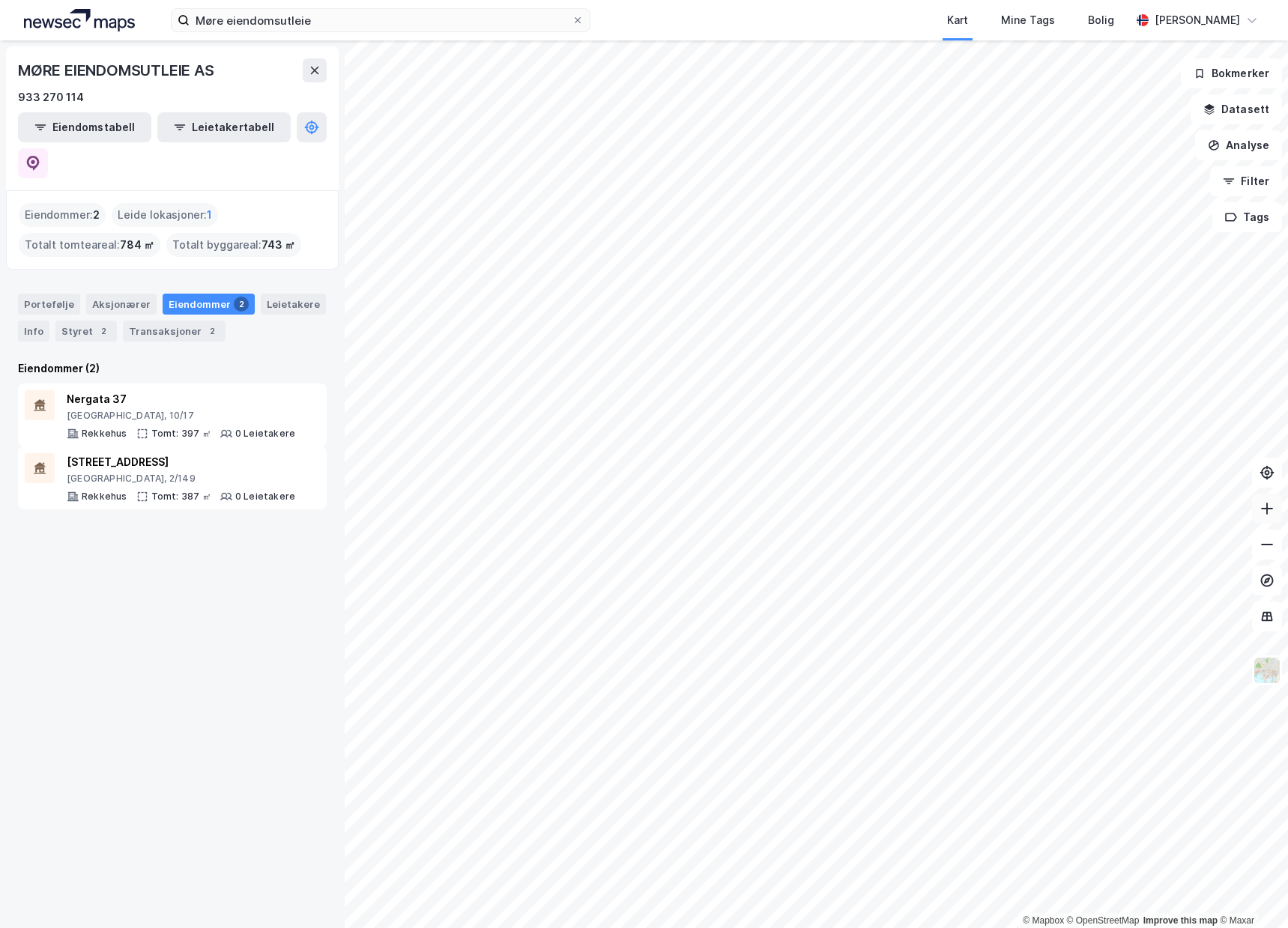
click at [1271, 515] on icon at bounding box center [1267, 509] width 15 height 15
